Goal: Task Accomplishment & Management: Manage account settings

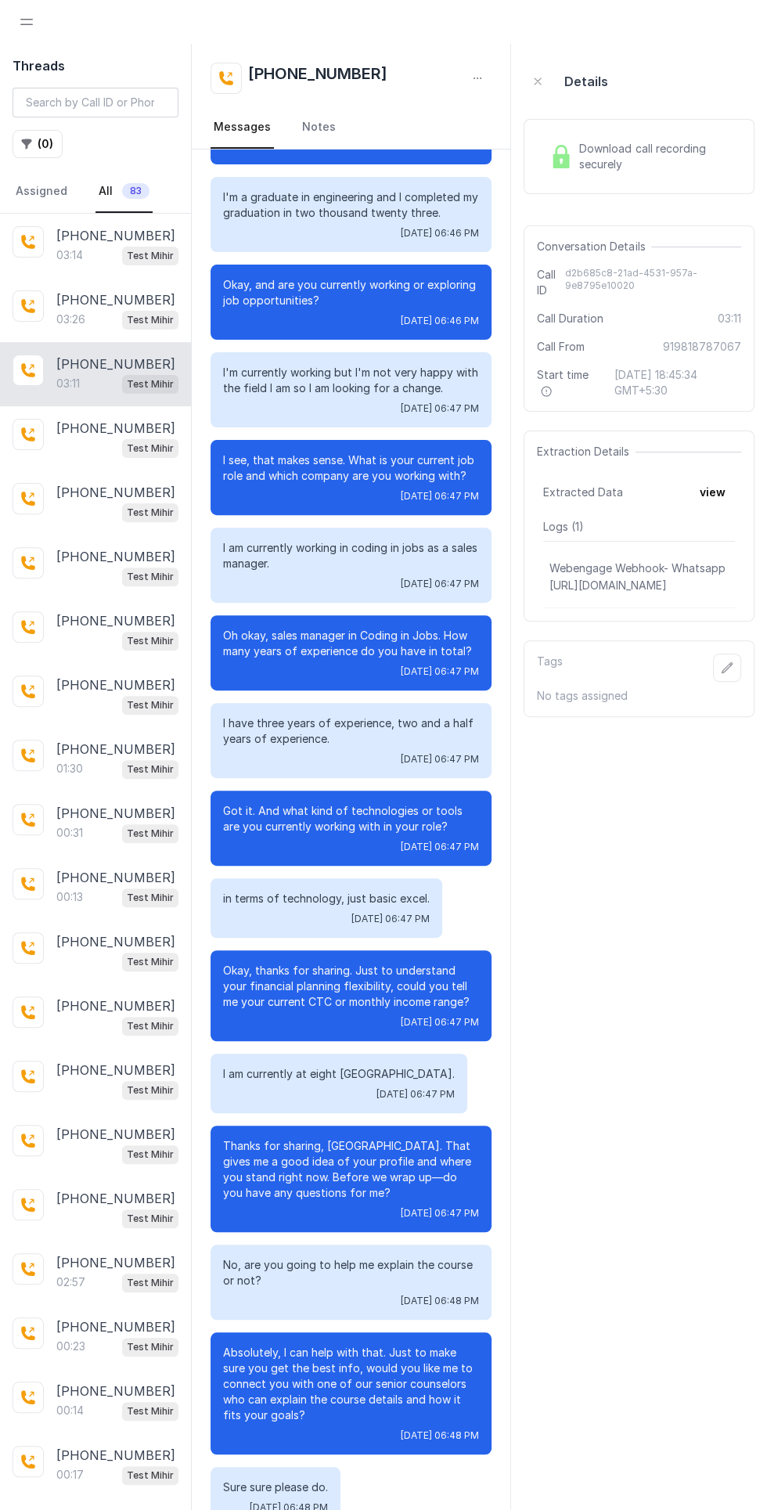
click at [32, 21] on span "Open navigation" at bounding box center [26, 22] width 34 height 34
click at [95, 233] on p "[PHONE_NUMBER]" at bounding box center [115, 235] width 119 height 19
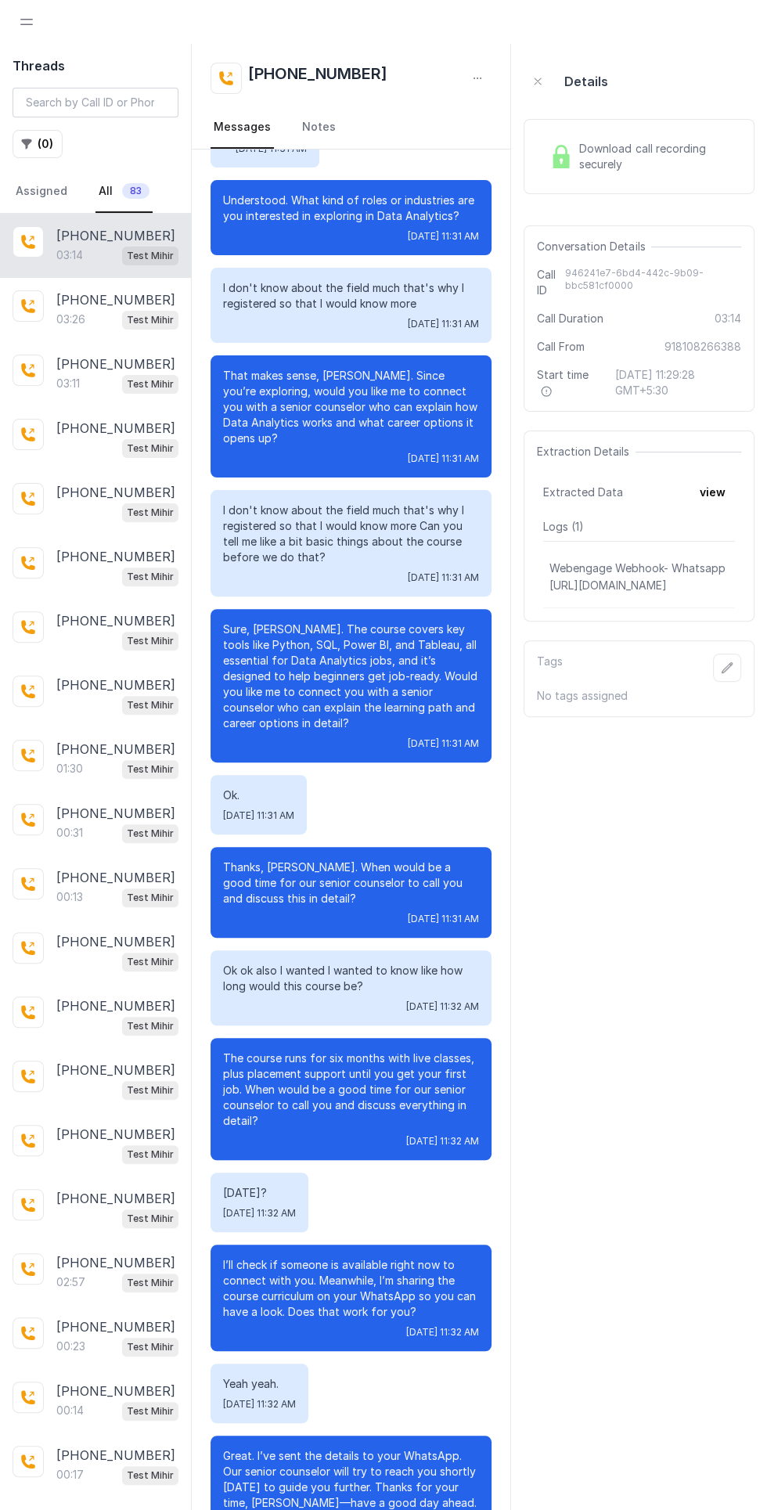
scroll to position [1390, 0]
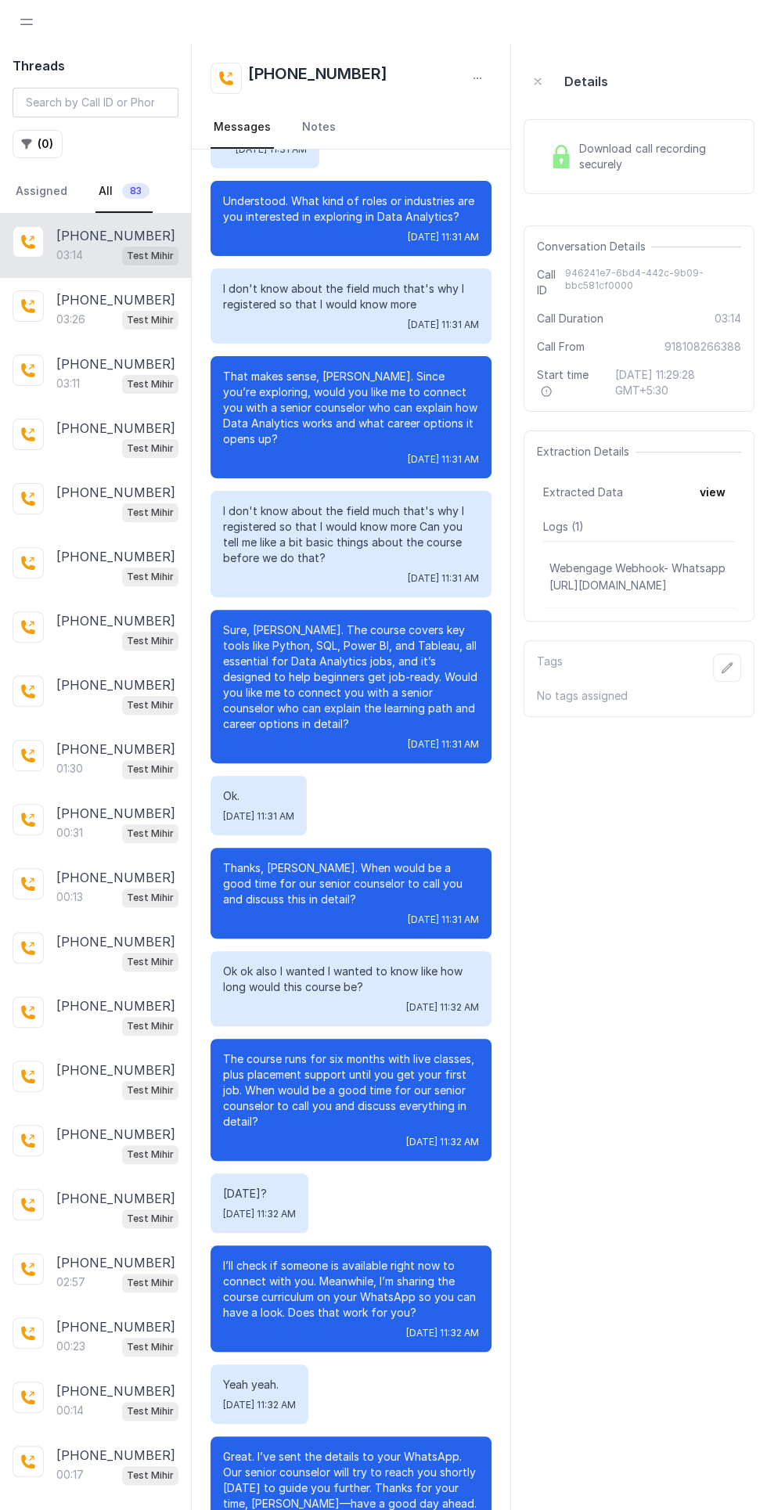
click at [26, 21] on span "Open navigation" at bounding box center [26, 22] width 34 height 34
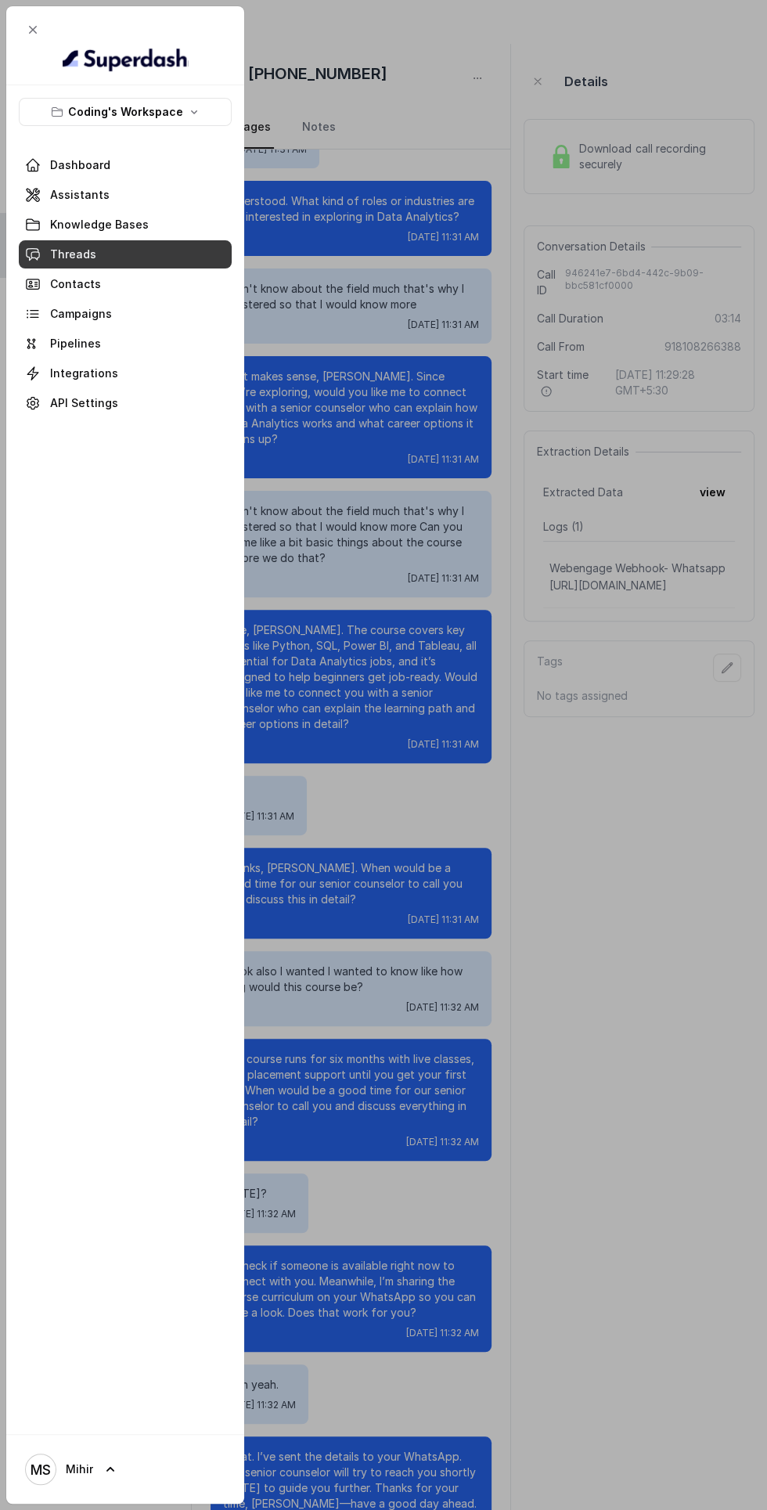
click at [110, 1468] on span at bounding box center [125, 1469] width 213 height 44
click at [62, 111] on icon "button" at bounding box center [57, 112] width 13 height 13
click at [71, 214] on p "Coding's Workspace" at bounding box center [92, 209] width 108 height 19
click at [174, 1181] on div "Coding's Workspace Dashboard Assistants Knowledge Bases Threads Contacts Campai…" at bounding box center [125, 759] width 238 height 1348
click at [163, 1028] on div "Coding's Workspace Dashboard Assistants Knowledge Bases Threads Contacts Campai…" at bounding box center [125, 759] width 238 height 1348
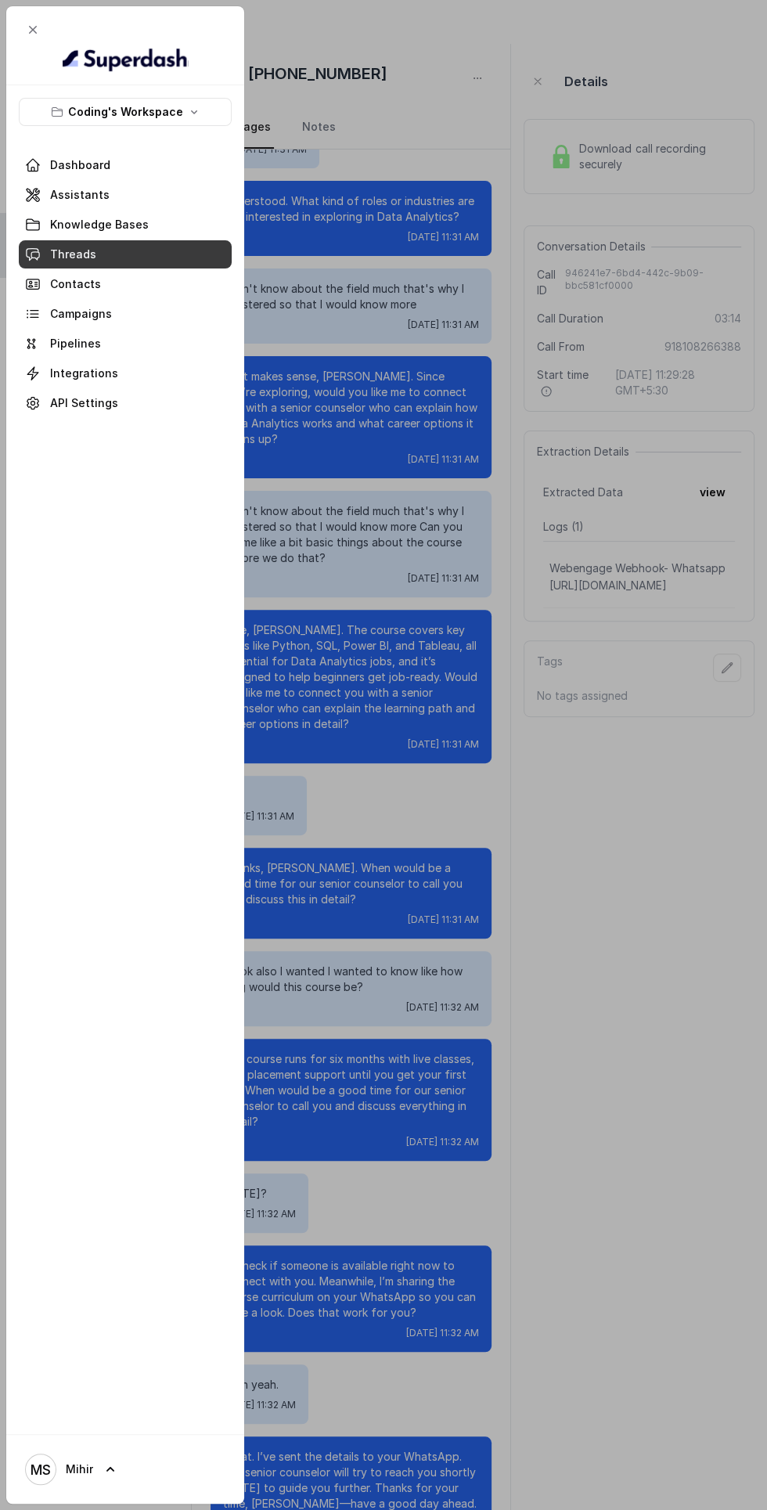
click at [65, 1456] on span at bounding box center [125, 1469] width 213 height 44
click at [147, 1389] on div "Account" at bounding box center [121, 1395] width 133 height 19
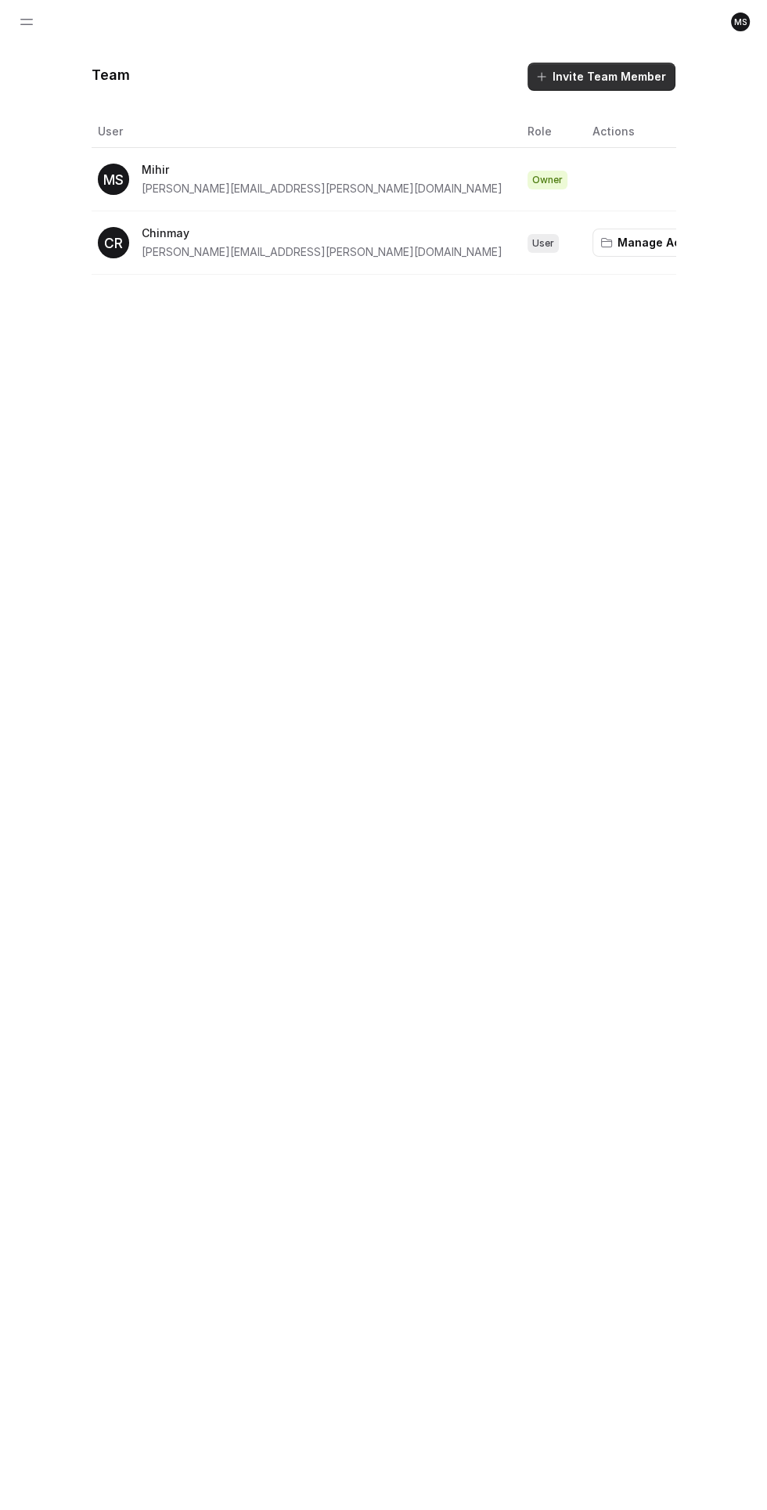
click at [612, 76] on button "Invite Team Member" at bounding box center [601, 77] width 148 height 28
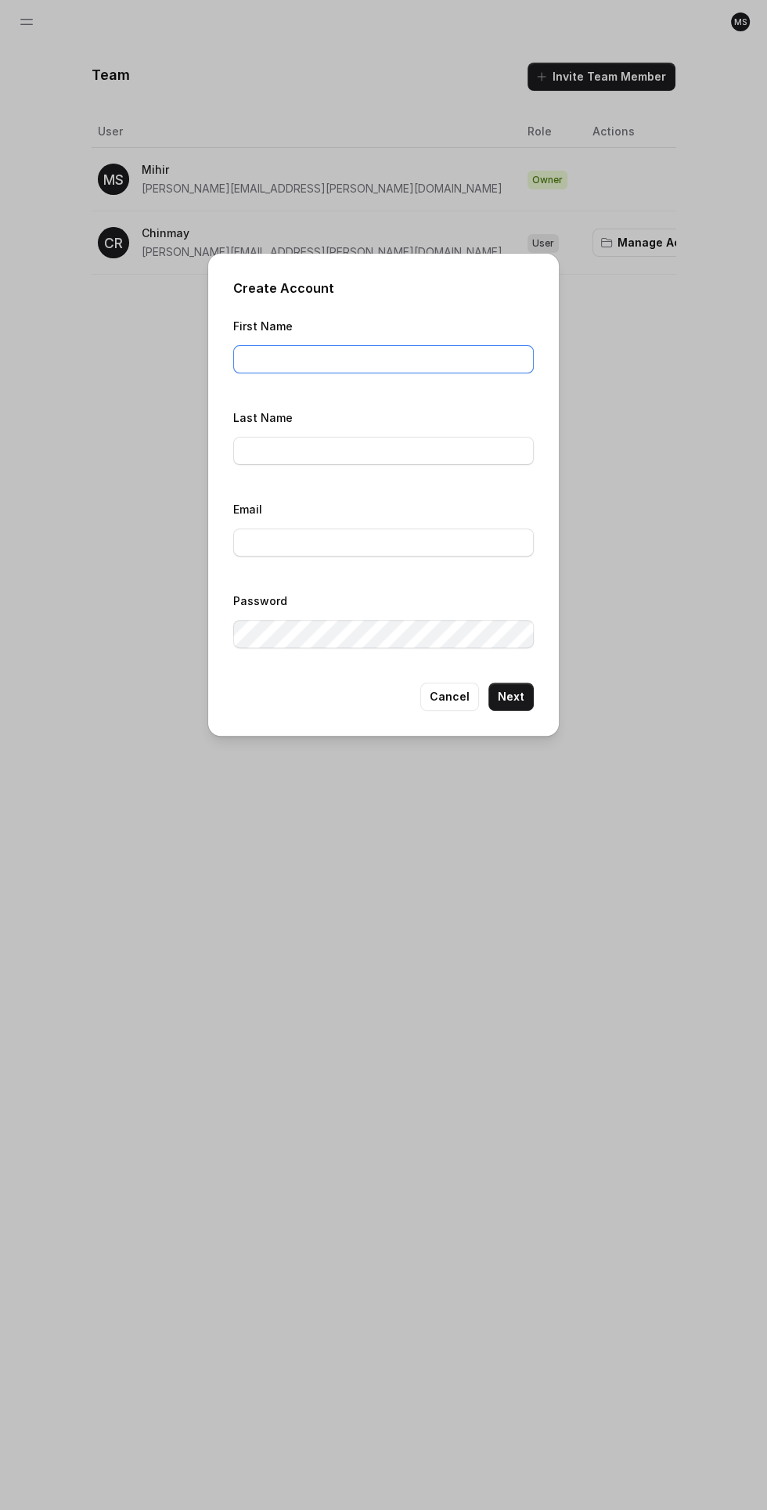
click at [285, 366] on input "First Name" at bounding box center [383, 359] width 301 height 28
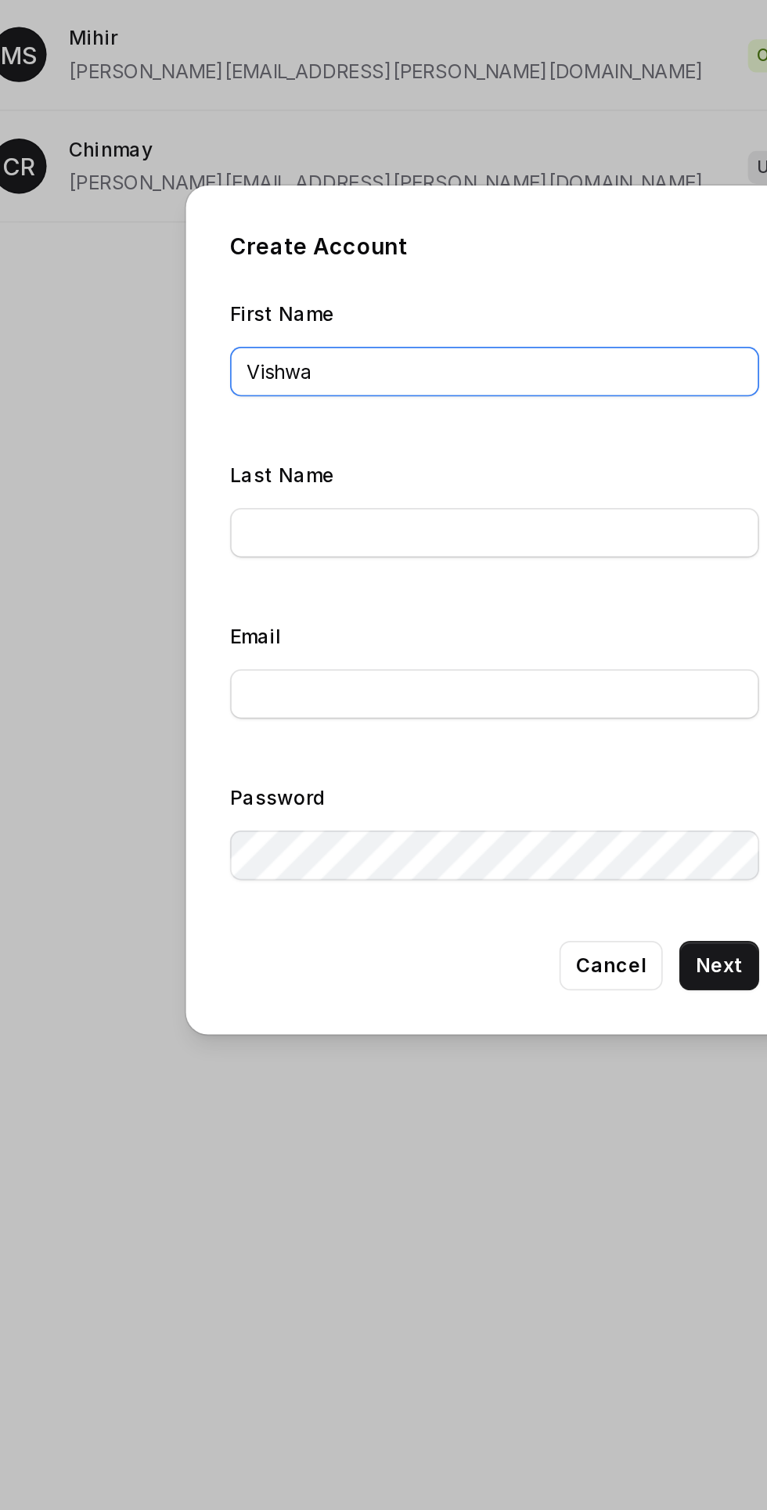
type input "Vishwa"
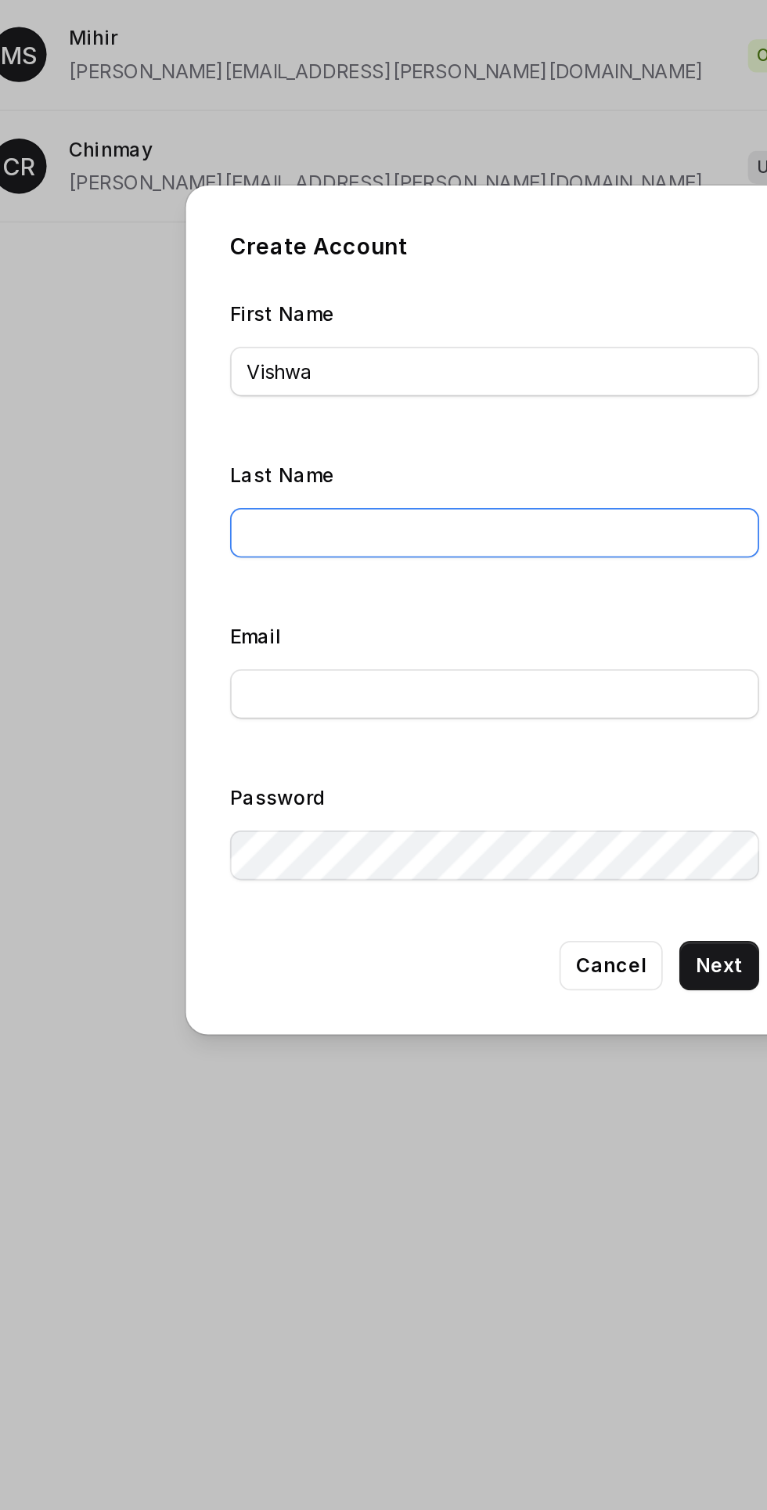
click at [412, 445] on input "Last Name" at bounding box center [383, 451] width 301 height 28
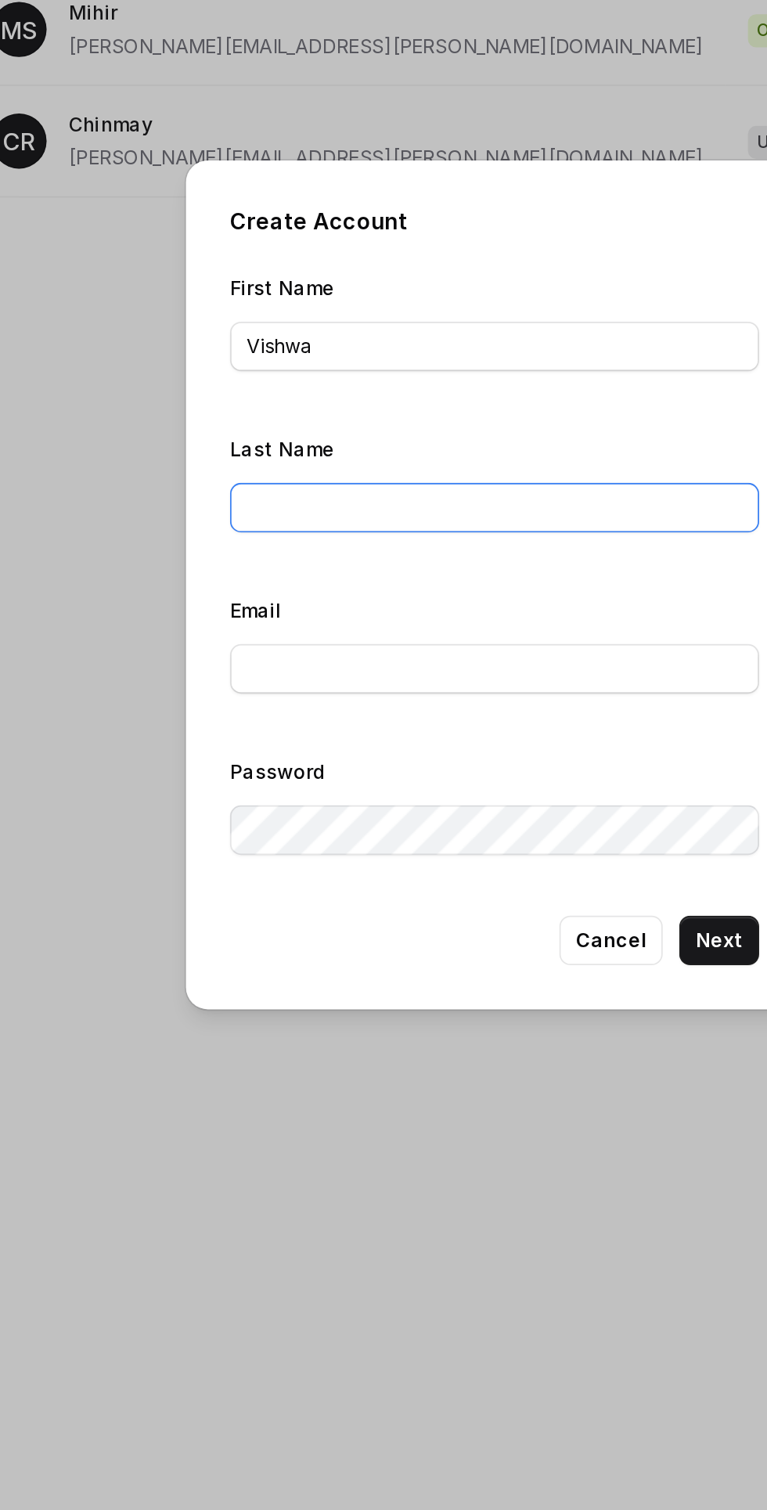
click at [365, 451] on input "Last Name" at bounding box center [383, 451] width 301 height 28
type input "Prakash"
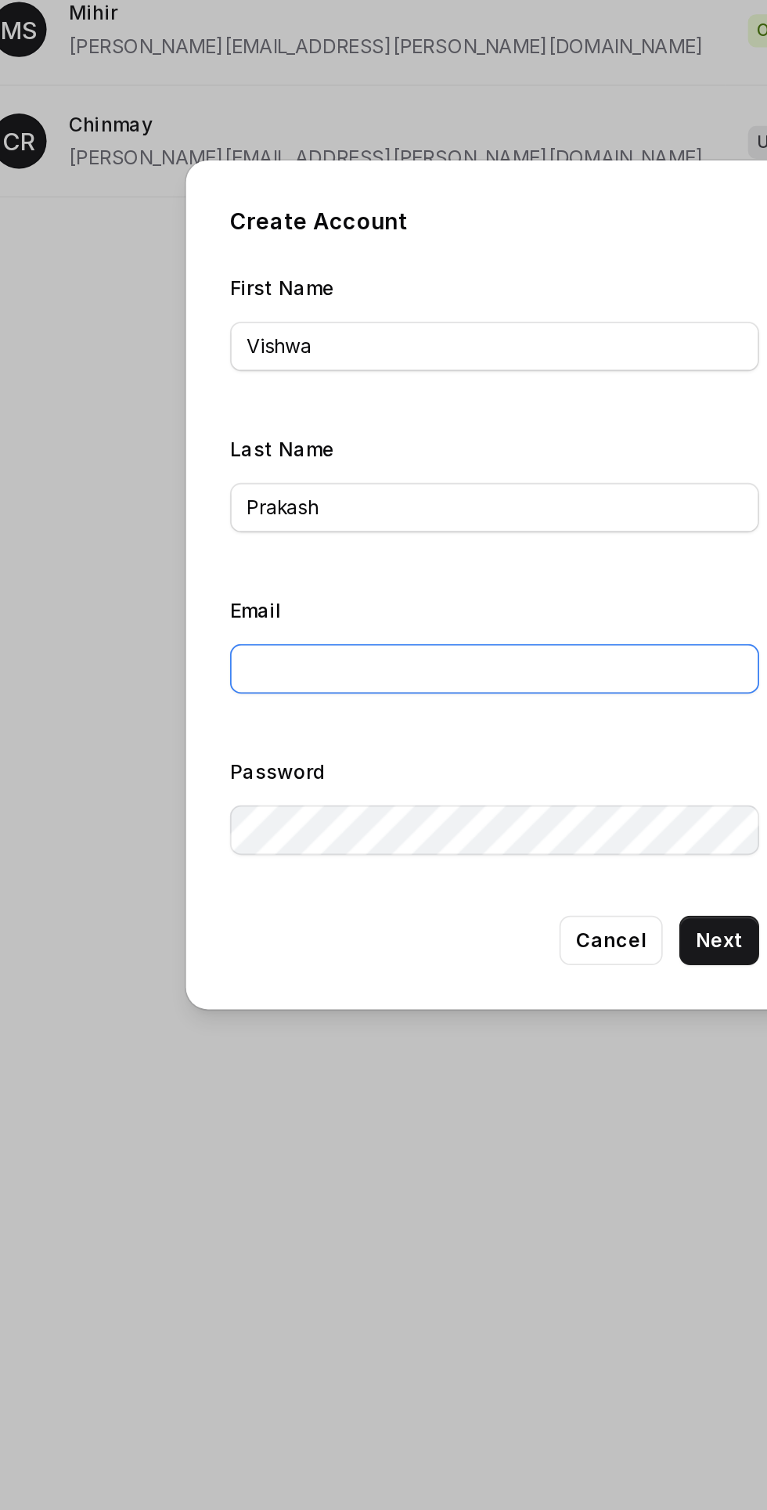
click at [384, 541] on input "Email" at bounding box center [383, 542] width 301 height 28
paste input "[EMAIL_ADDRESS][DOMAIN_NAME]"
type input "[EMAIL_ADDRESS][DOMAIN_NAME]"
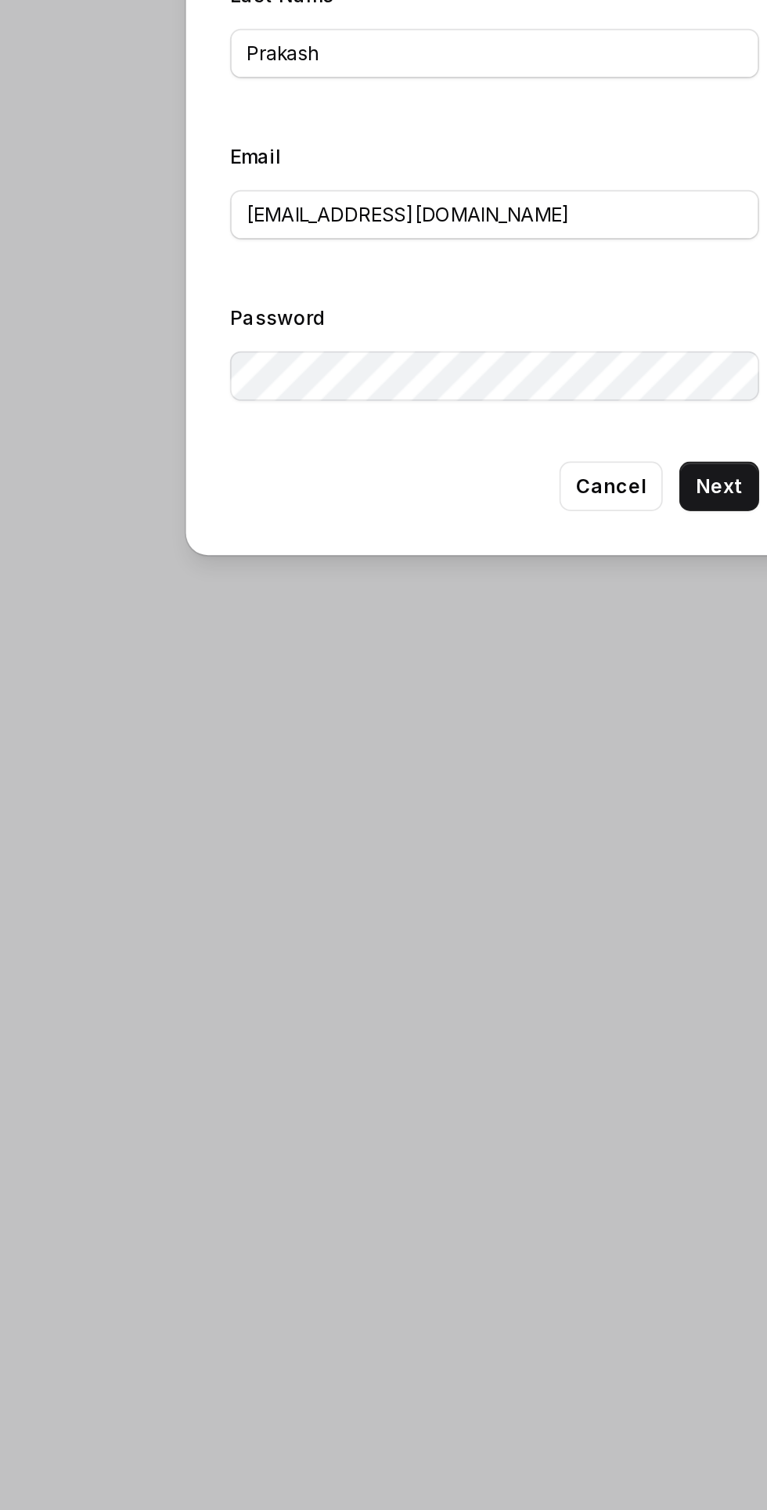
click at [502, 700] on button "Next" at bounding box center [510, 696] width 45 height 28
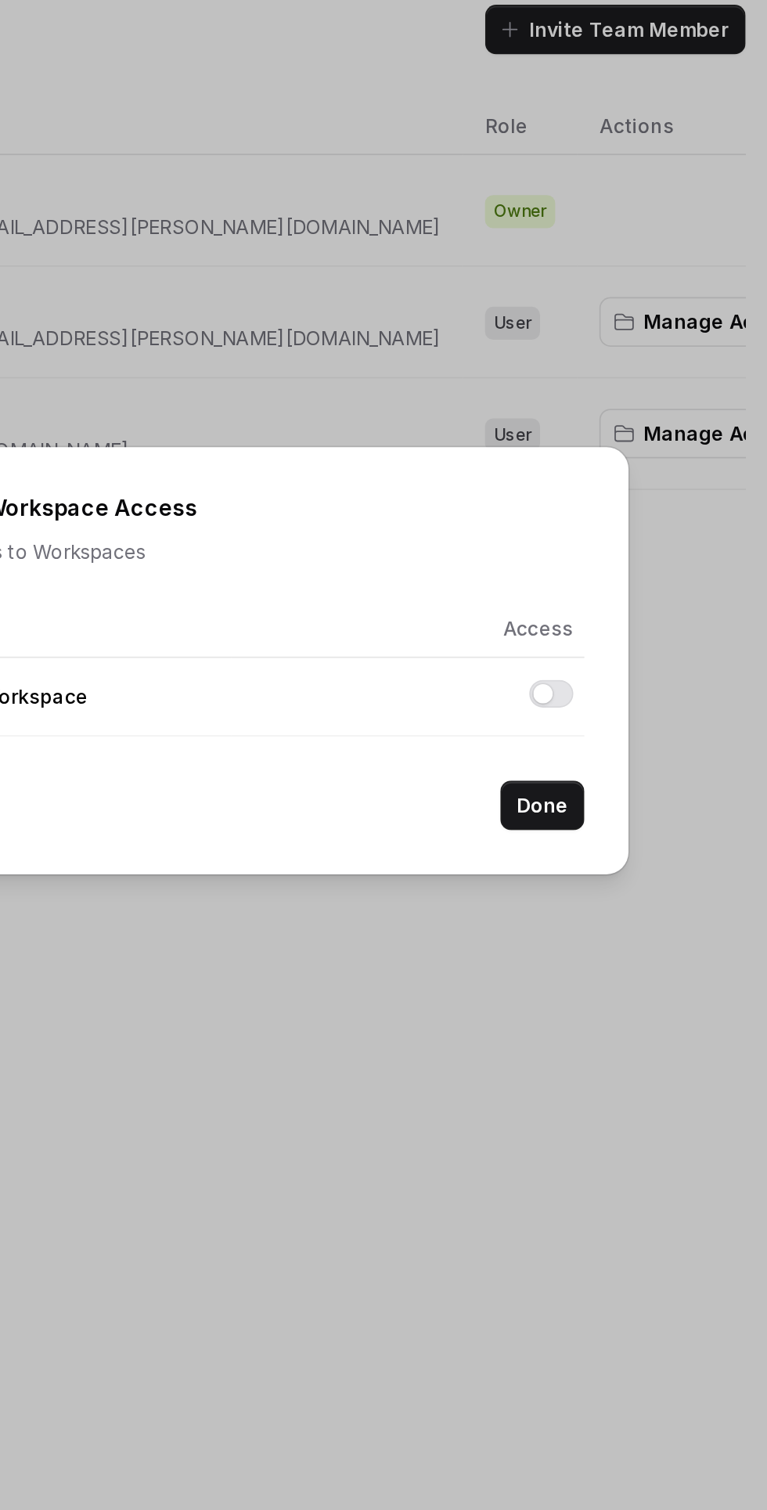
click at [561, 450] on button "Allow access to Coding's Workspace" at bounding box center [565, 454] width 25 height 16
click at [568, 457] on button "Allow access to Coding's Workspace" at bounding box center [565, 454] width 25 height 16
click at [569, 451] on button "Allow access to Coding's Workspace" at bounding box center [565, 454] width 25 height 16
click at [566, 518] on button "Done" at bounding box center [560, 517] width 48 height 28
